Goal: Find specific page/section: Find specific page/section

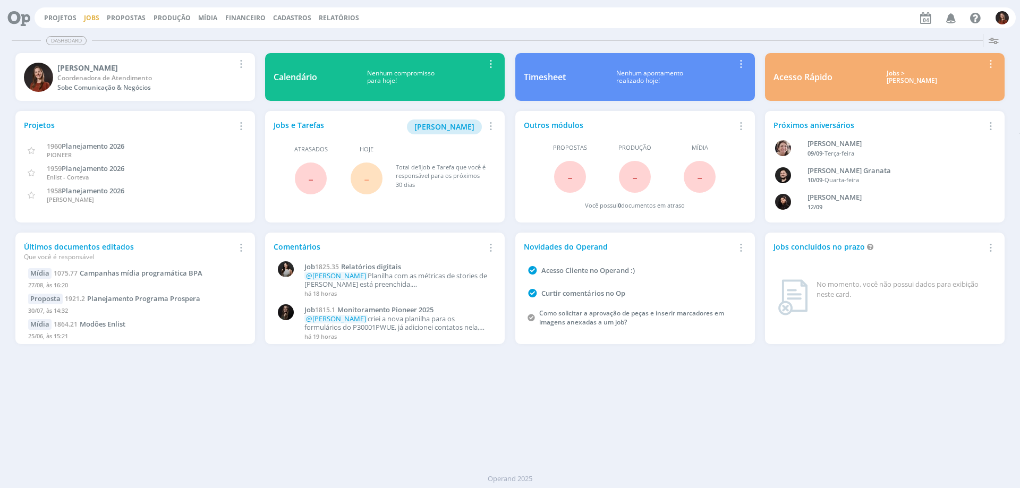
click at [89, 19] on link "Jobs" at bounding box center [91, 17] width 15 height 9
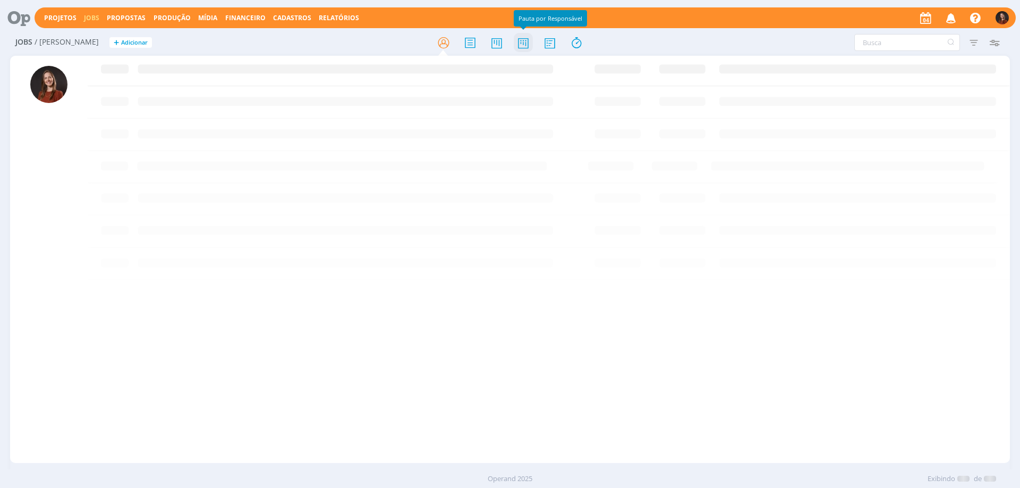
click at [523, 45] on icon at bounding box center [523, 42] width 19 height 21
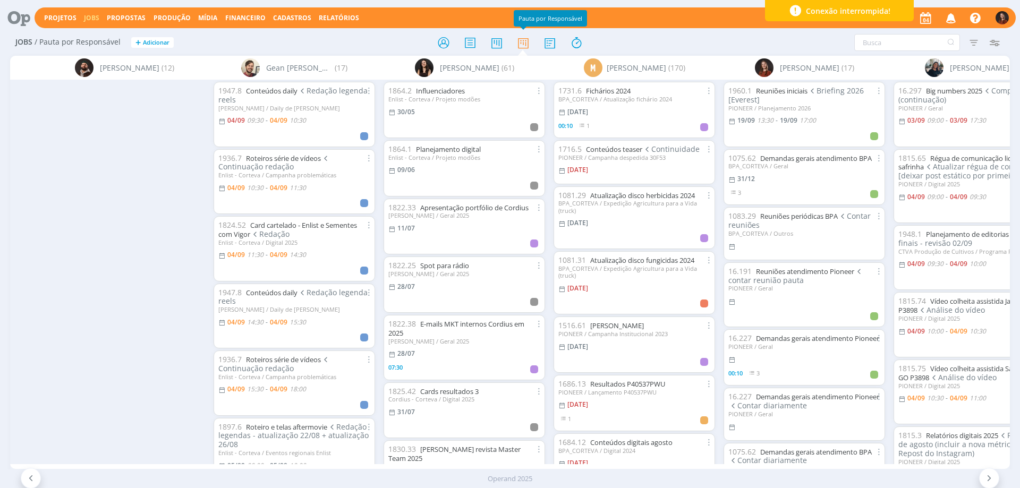
scroll to position [0, 915]
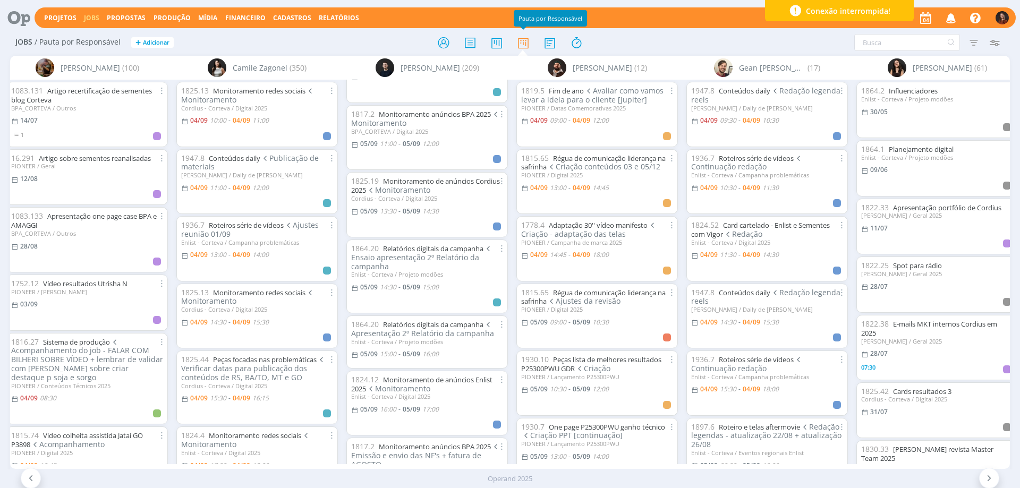
scroll to position [531, 0]
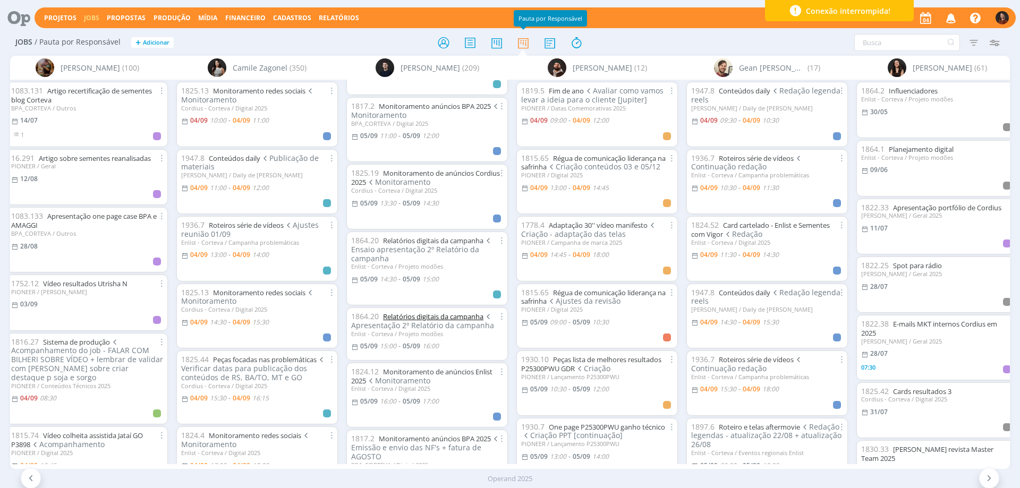
click at [438, 312] on link "Relatórios digitais da campanha" at bounding box center [433, 317] width 100 height 10
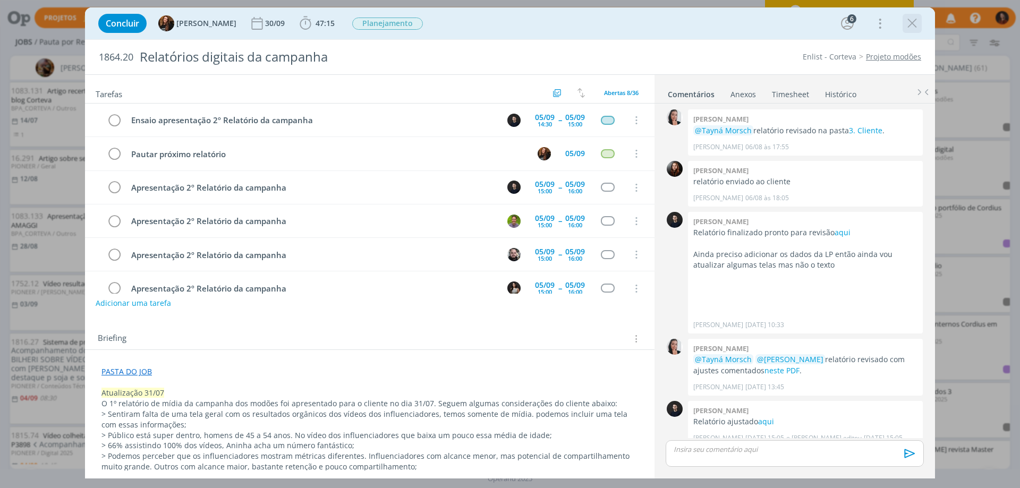
scroll to position [34, 0]
click at [911, 21] on icon "dialog" at bounding box center [913, 23] width 16 height 16
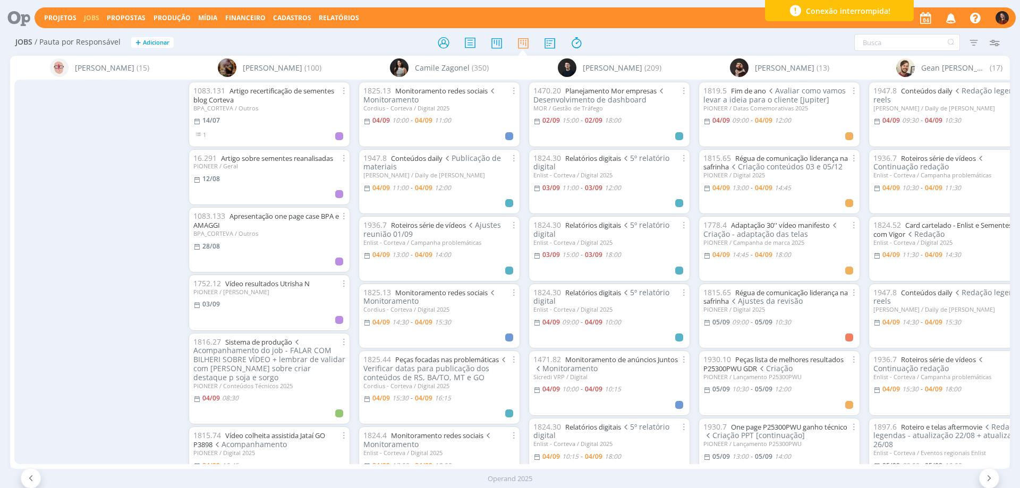
scroll to position [531, 0]
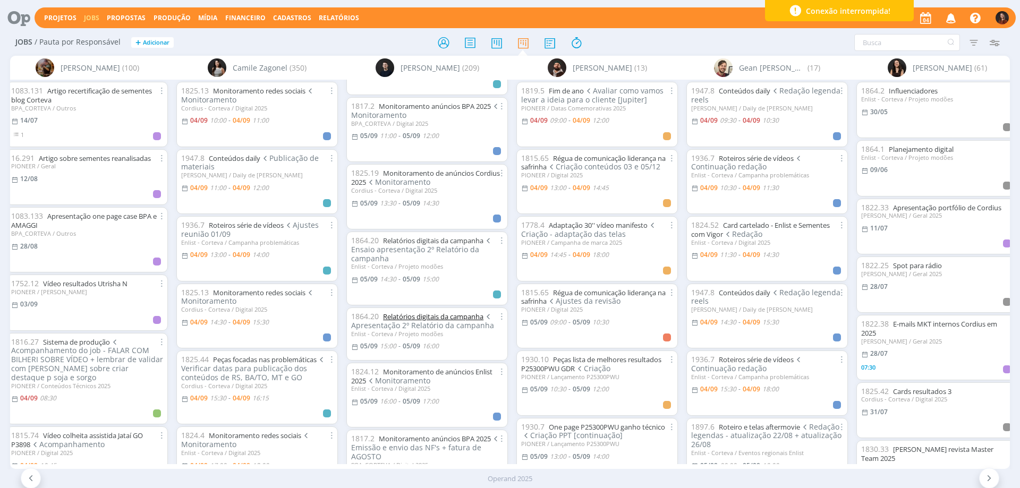
click at [454, 312] on link "Relatórios digitais da campanha" at bounding box center [433, 317] width 100 height 10
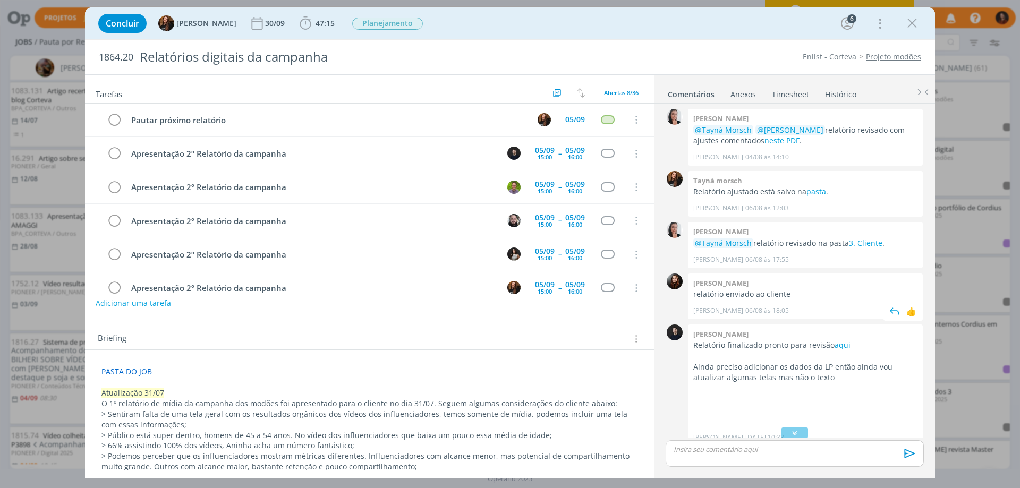
scroll to position [249, 0]
